Goal: Navigation & Orientation: Find specific page/section

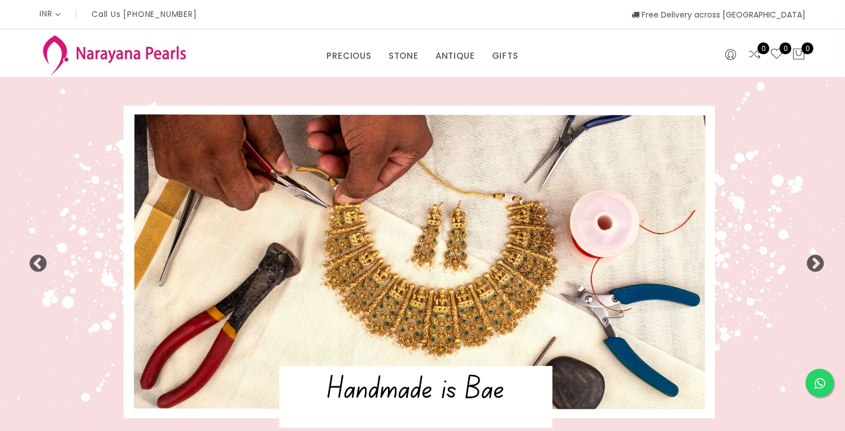
select select "INR"
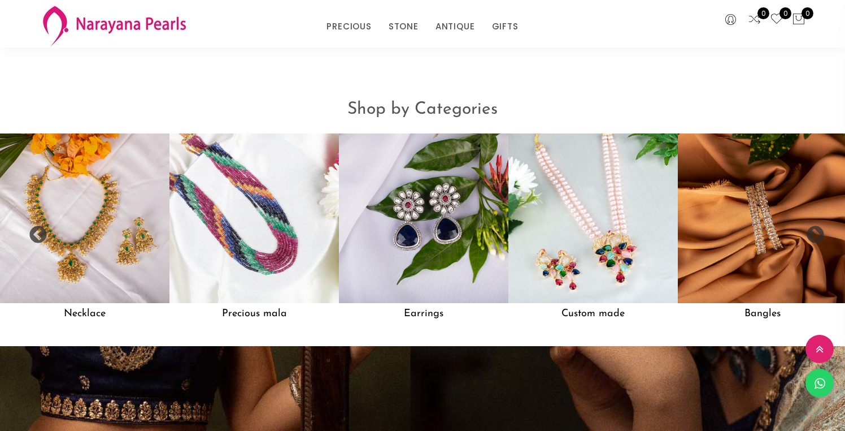
scroll to position [910, 0]
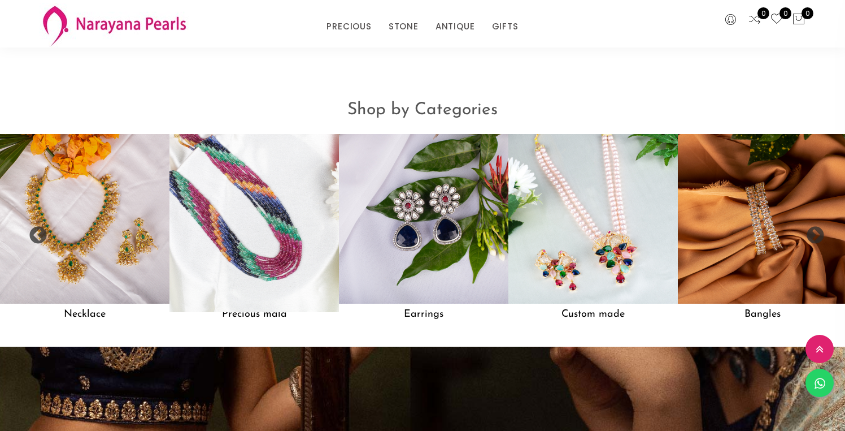
click at [216, 269] on img at bounding box center [254, 218] width 186 height 186
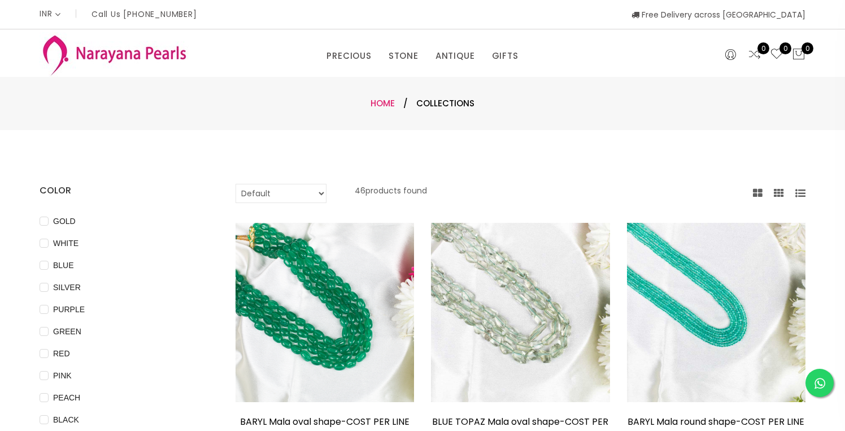
click at [386, 104] on link "Home" at bounding box center [383, 103] width 24 height 12
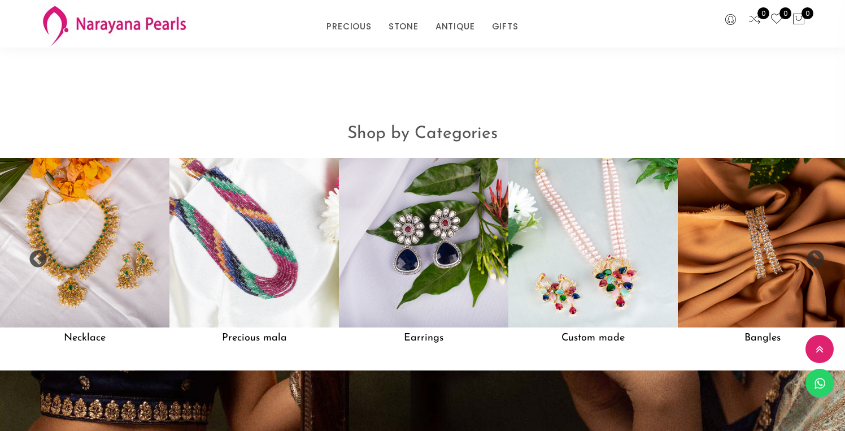
scroll to position [915, 0]
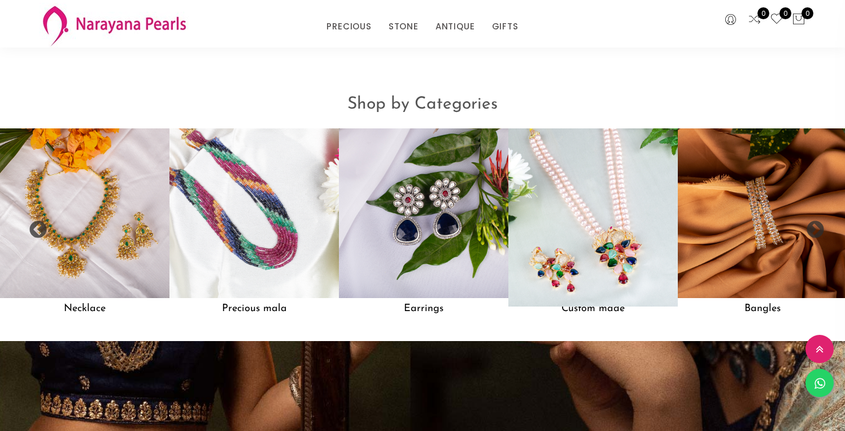
click at [561, 254] on img at bounding box center [593, 213] width 186 height 186
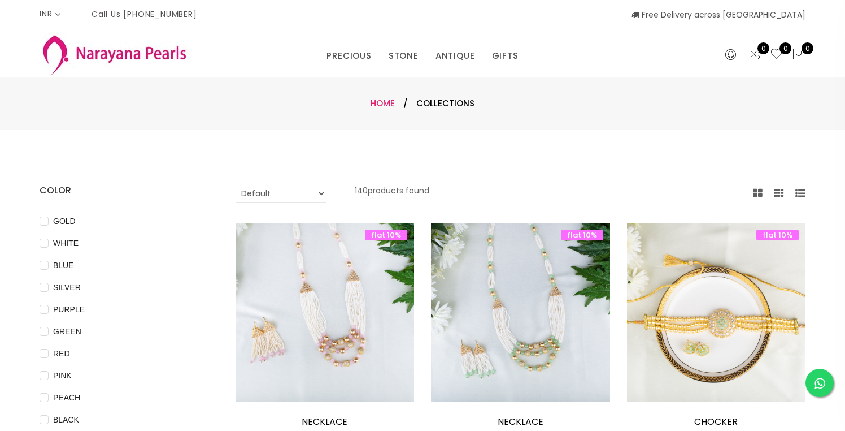
click at [381, 108] on link "Home" at bounding box center [383, 103] width 24 height 12
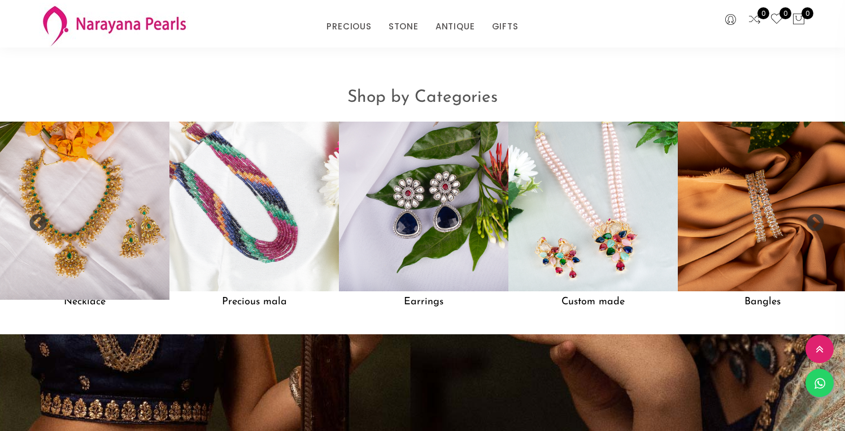
scroll to position [924, 0]
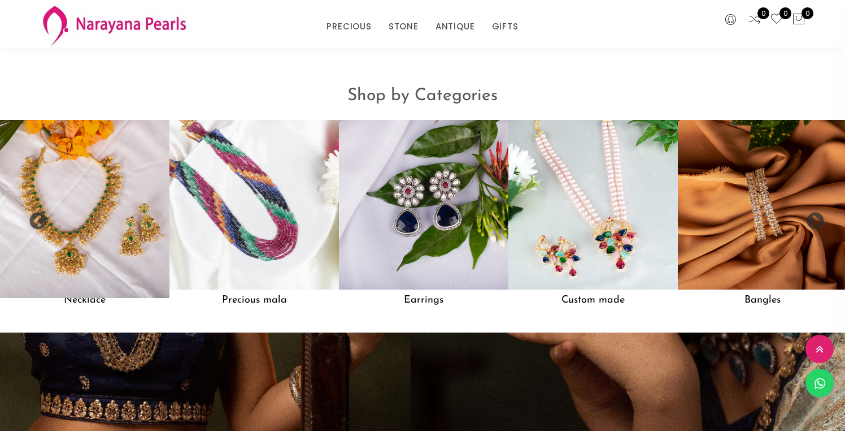
click at [90, 214] on img at bounding box center [85, 204] width 186 height 186
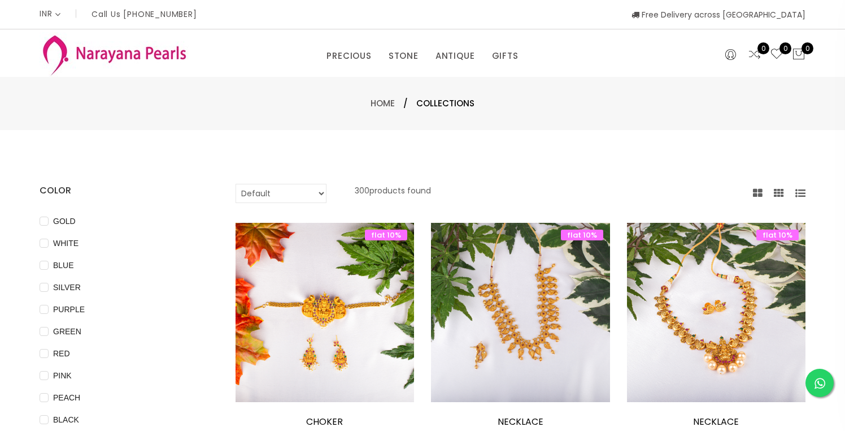
click at [306, 193] on select "Default Price - High to Low Price - Low to High" at bounding box center [281, 193] width 91 height 19
select select "priceHighToLow"
click at [236, 184] on select "Default Price - High to Low Price - Low to High" at bounding box center [281, 193] width 91 height 19
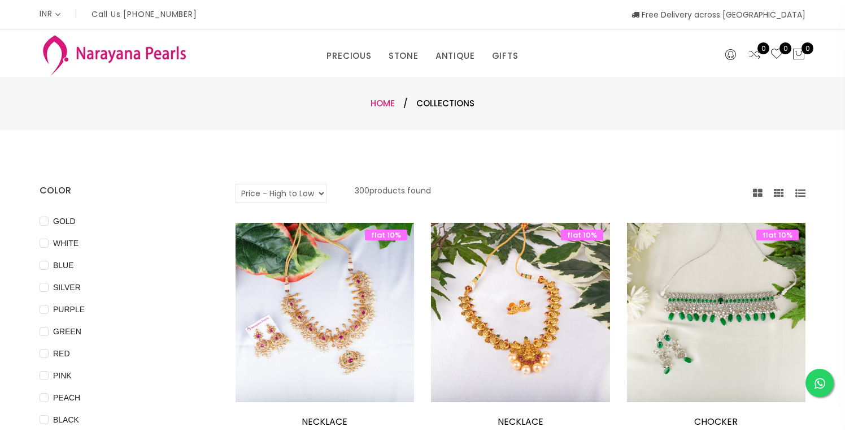
click at [388, 99] on link "Home" at bounding box center [383, 103] width 24 height 12
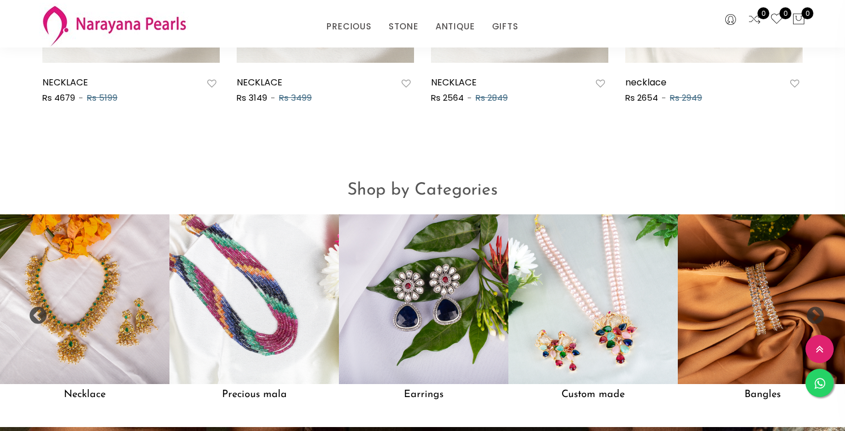
scroll to position [911, 0]
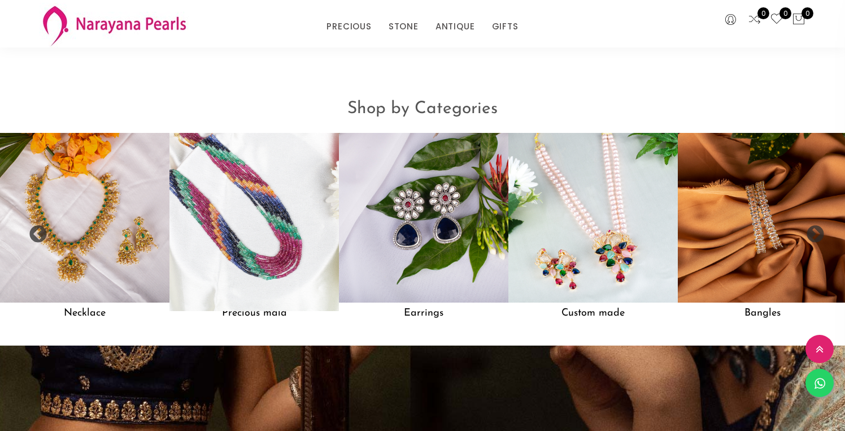
click at [241, 225] on img at bounding box center [254, 217] width 186 height 186
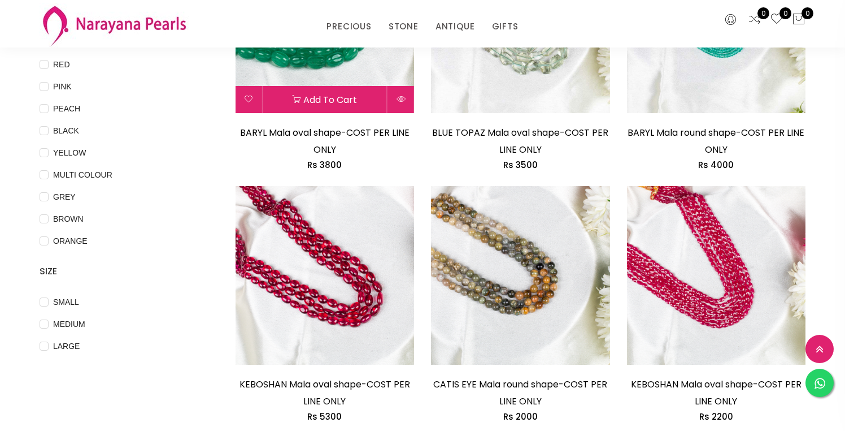
scroll to position [358, 0]
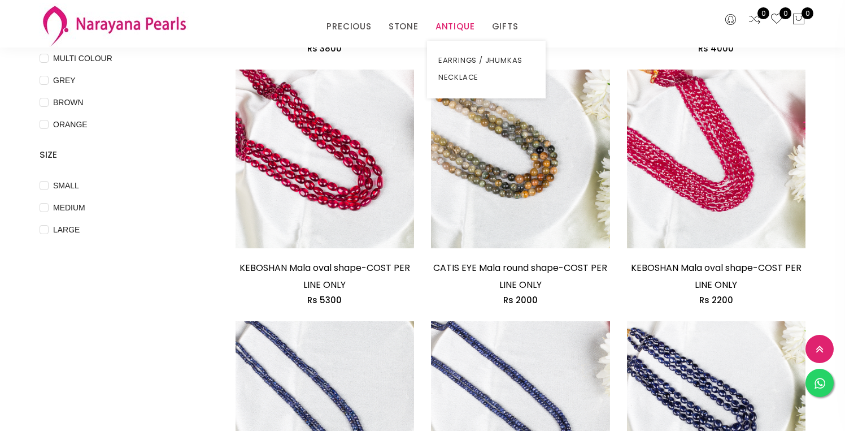
click at [461, 31] on link "ANTIQUE" at bounding box center [456, 26] width 40 height 17
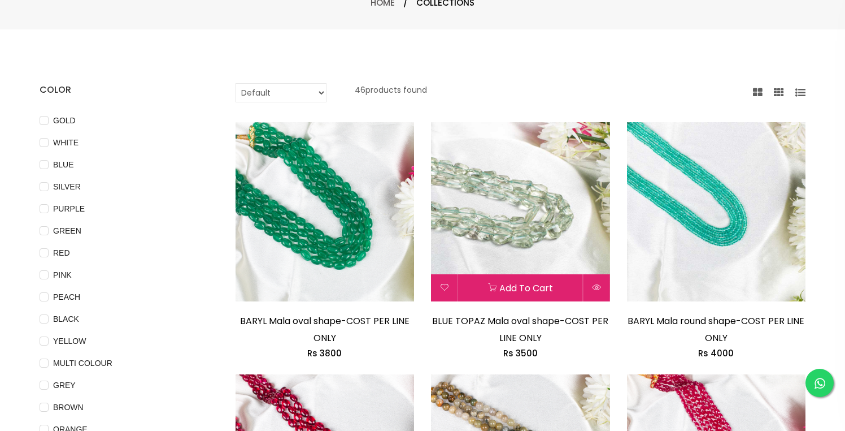
scroll to position [0, 0]
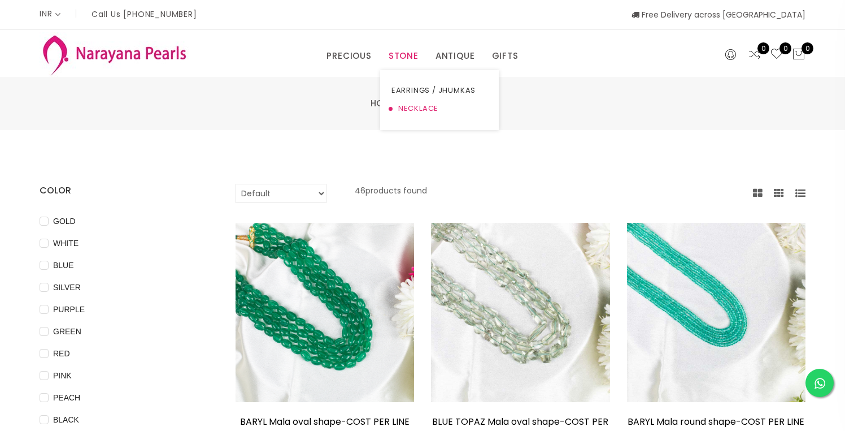
click at [416, 107] on link "NECKLACE" at bounding box center [440, 108] width 96 height 18
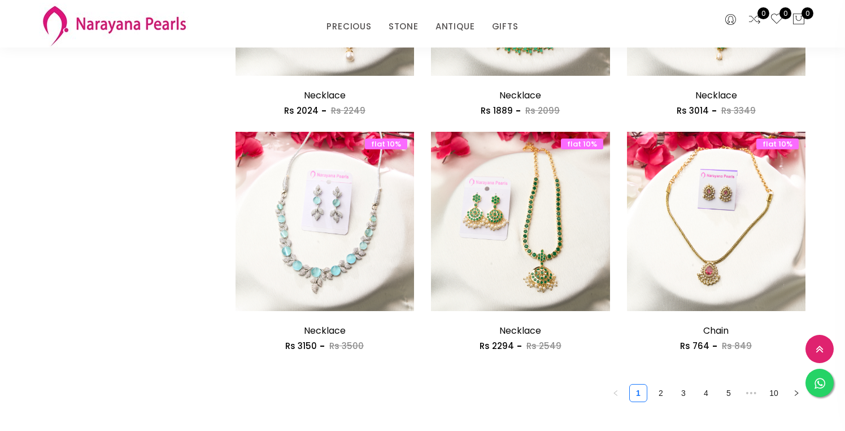
scroll to position [1537, 0]
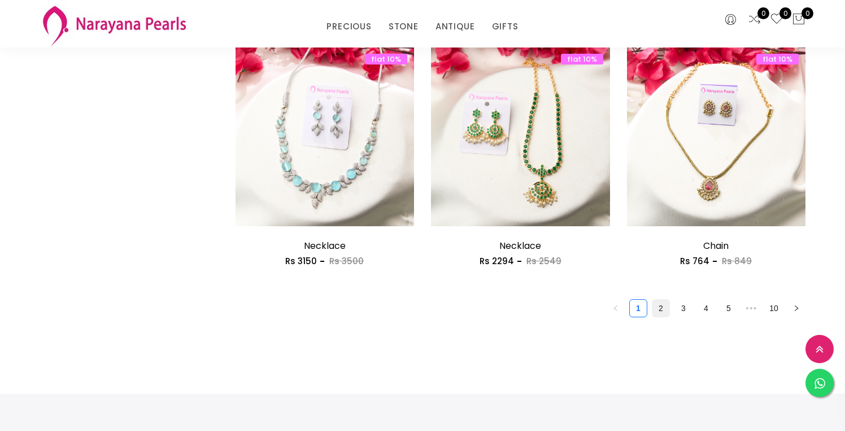
click at [663, 309] on link "2" at bounding box center [661, 307] width 17 height 17
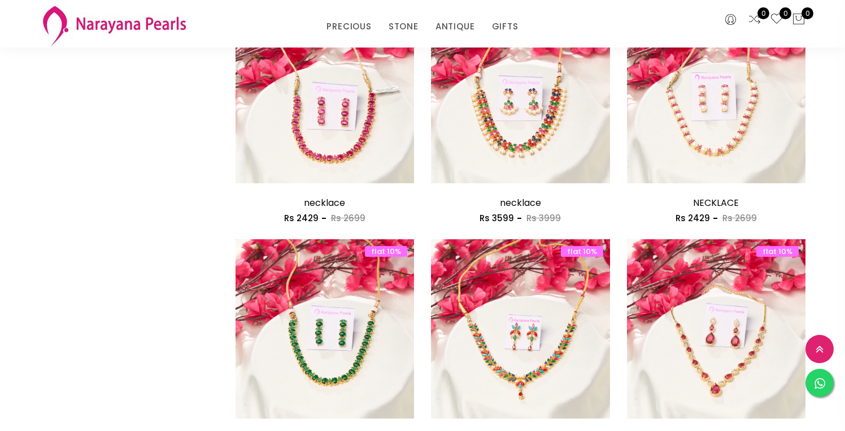
scroll to position [1447, 0]
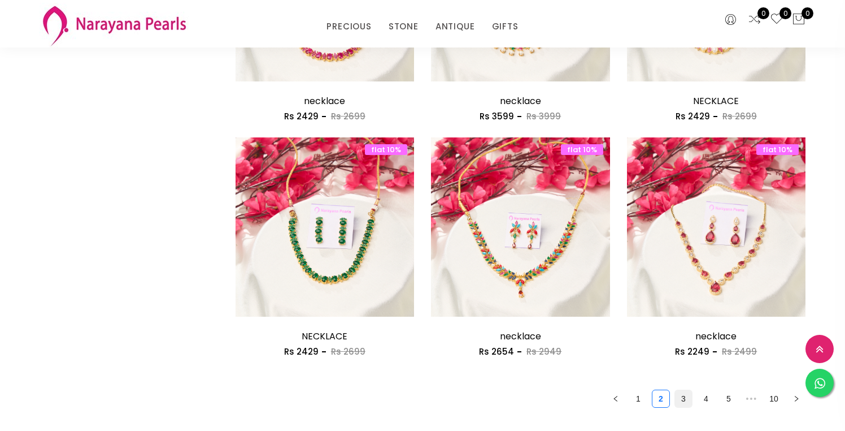
click at [683, 399] on link "3" at bounding box center [683, 398] width 17 height 17
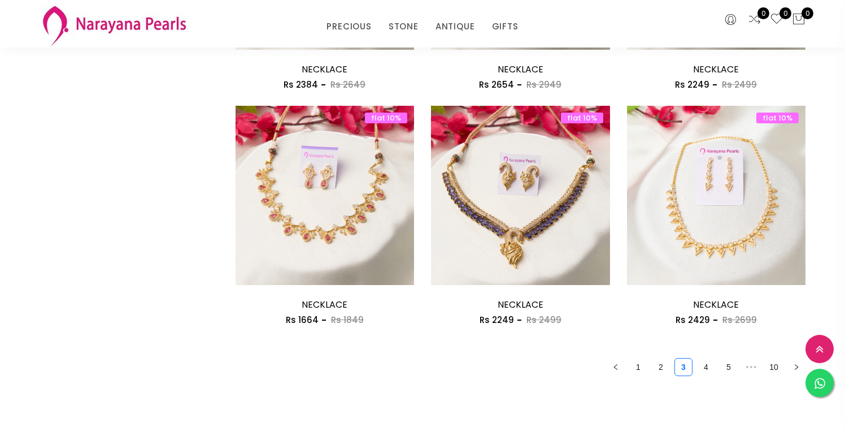
scroll to position [1519, 0]
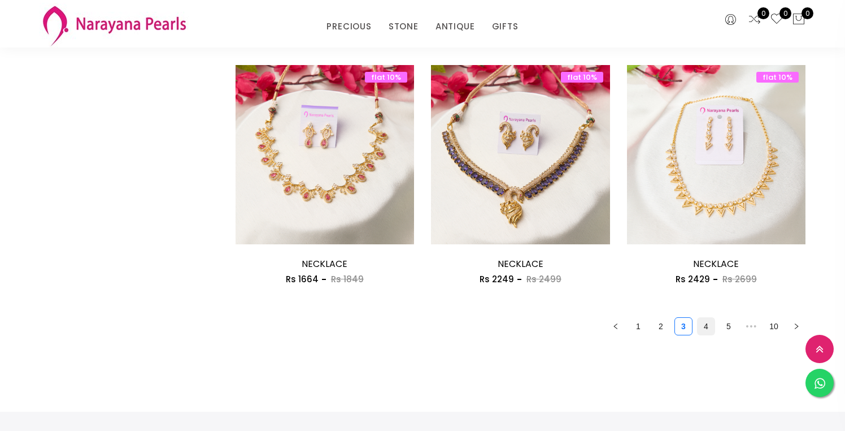
click at [705, 328] on link "4" at bounding box center [706, 326] width 17 height 17
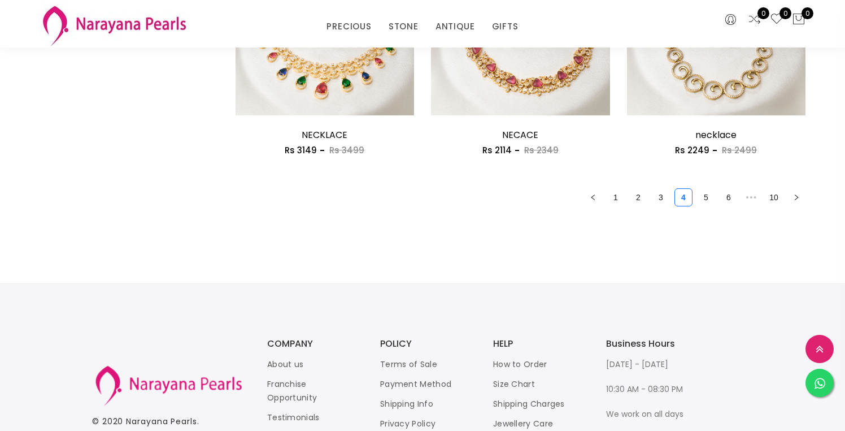
scroll to position [1745, 0]
